Goal: Information Seeking & Learning: Learn about a topic

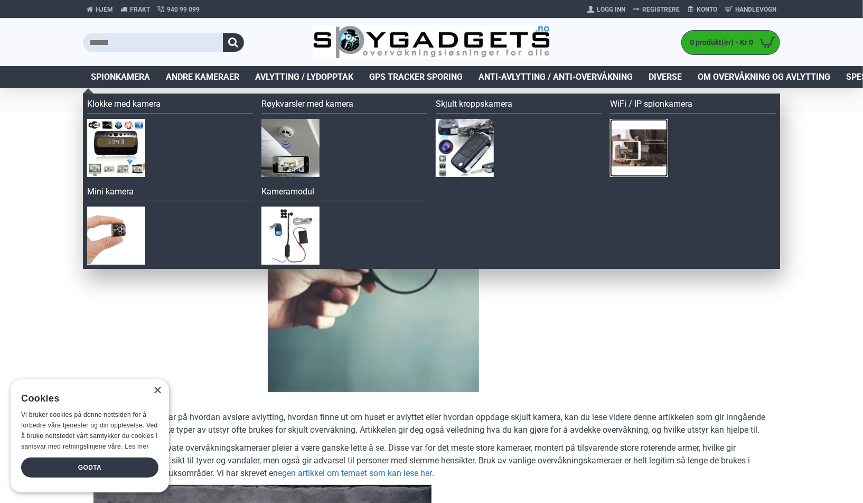
click at [621, 147] on img at bounding box center [639, 148] width 58 height 58
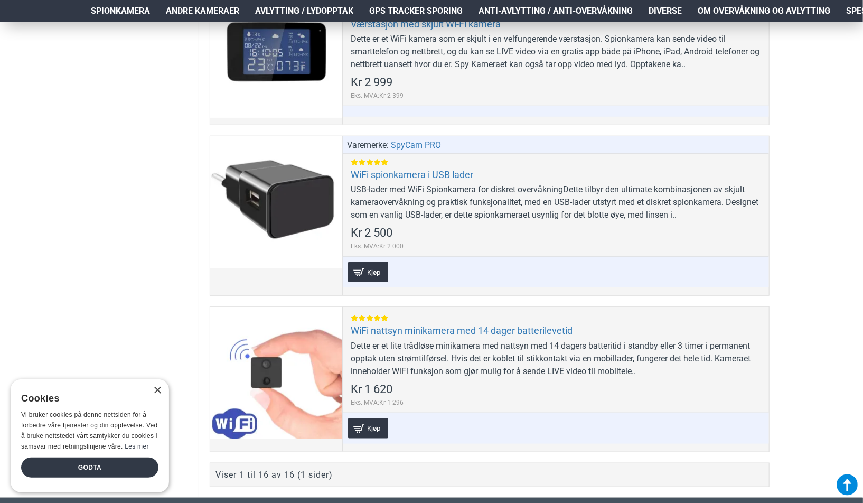
scroll to position [2588, 0]
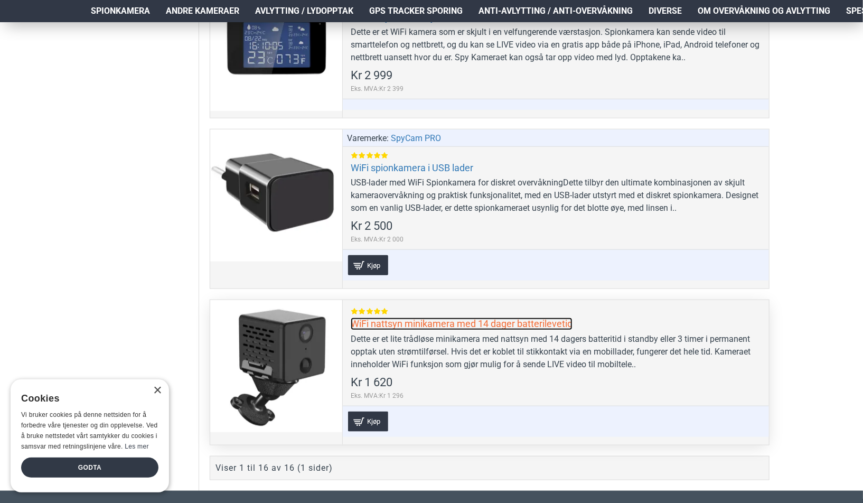
click at [414, 320] on link "WiFi nattsyn minikamera med 14 dager batterilevetid" at bounding box center [462, 323] width 222 height 12
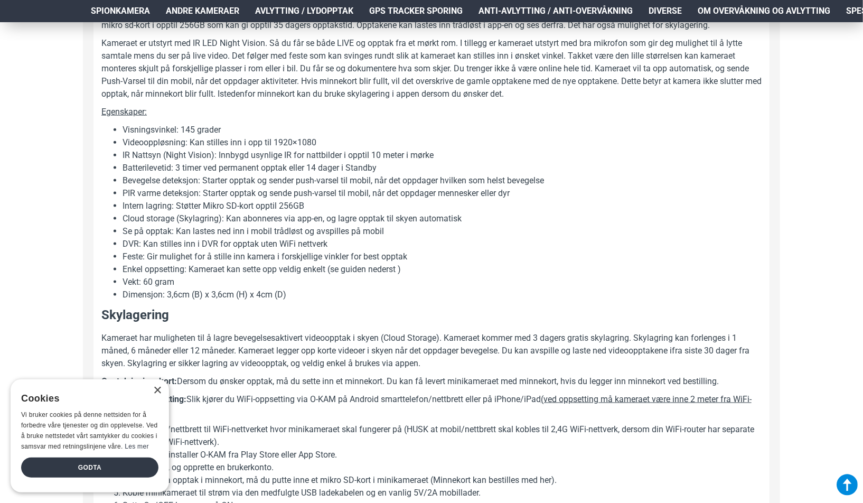
scroll to position [634, 0]
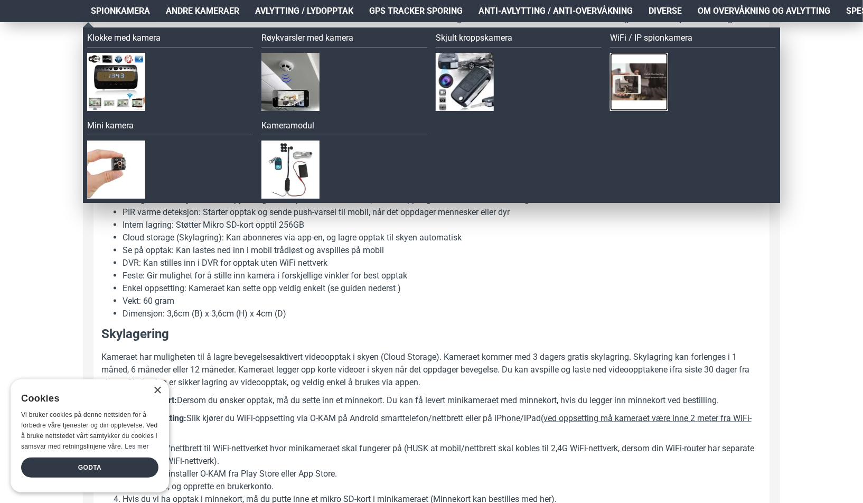
click at [637, 86] on img at bounding box center [639, 82] width 58 height 58
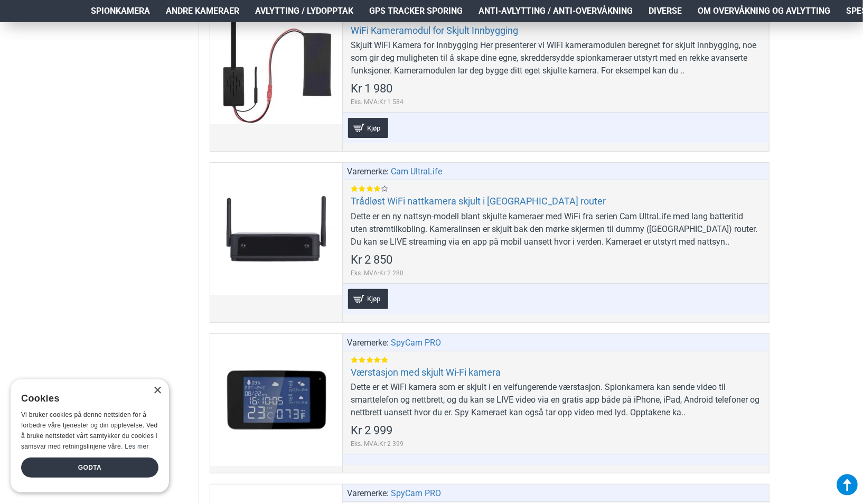
scroll to position [2219, 0]
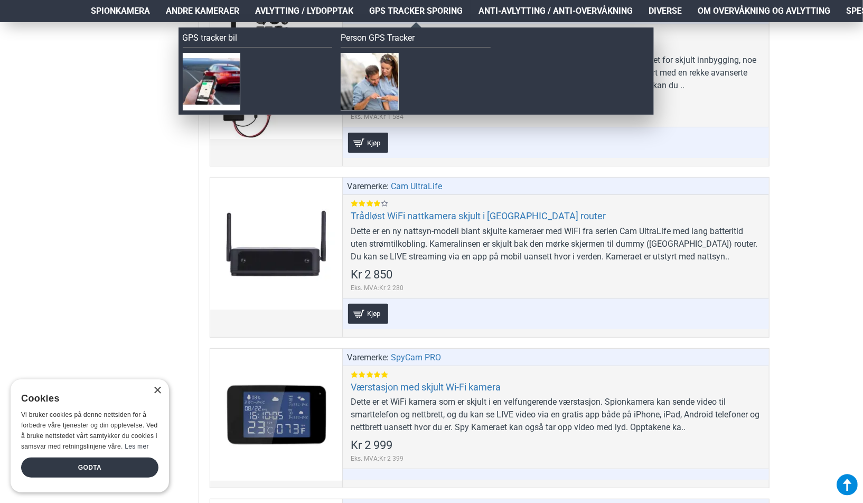
click at [407, 15] on span "GPS Tracker Sporing" at bounding box center [415, 11] width 93 height 13
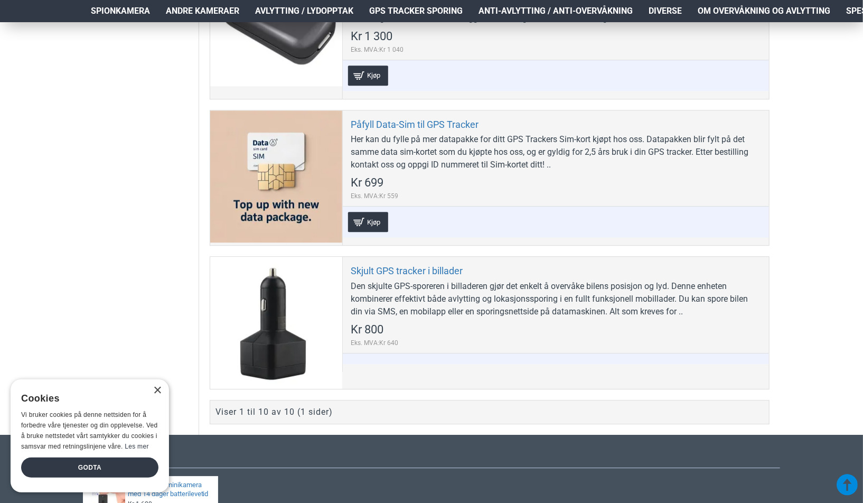
scroll to position [1585, 0]
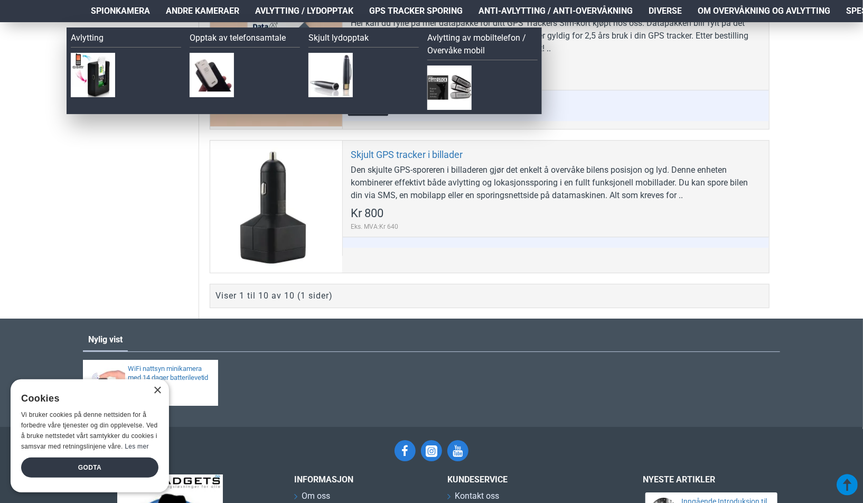
click at [311, 10] on span "Avlytting / Lydopptak" at bounding box center [304, 11] width 98 height 13
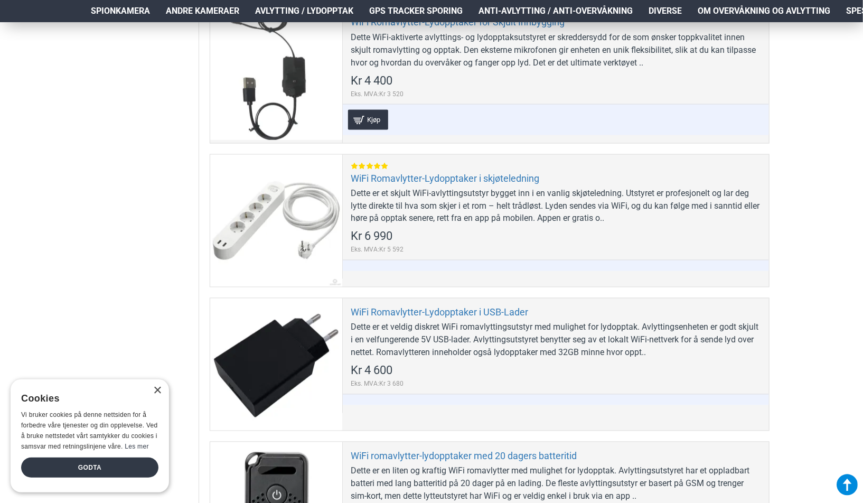
scroll to position [3011, 0]
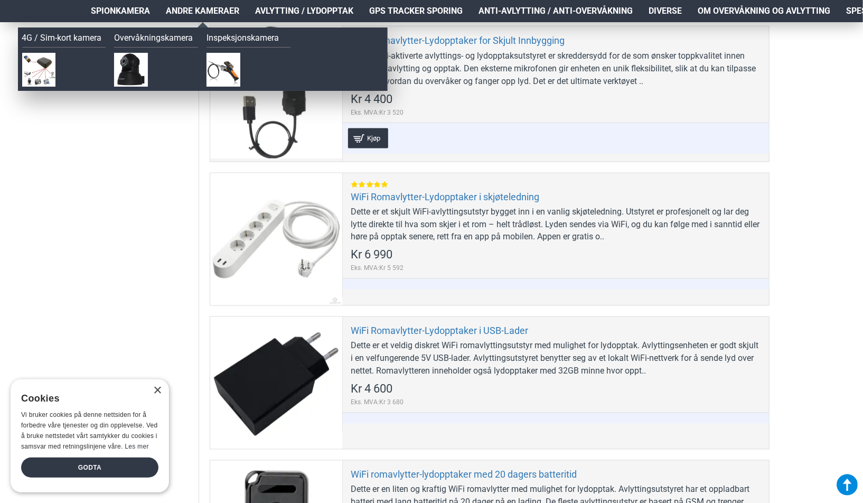
click at [221, 14] on span "Andre kameraer" at bounding box center [202, 11] width 73 height 13
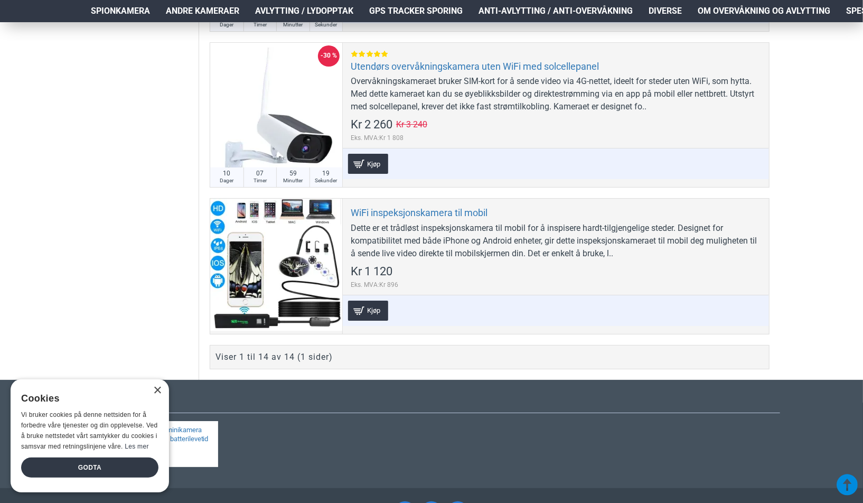
scroll to position [2007, 0]
